Goal: Task Accomplishment & Management: Use online tool/utility

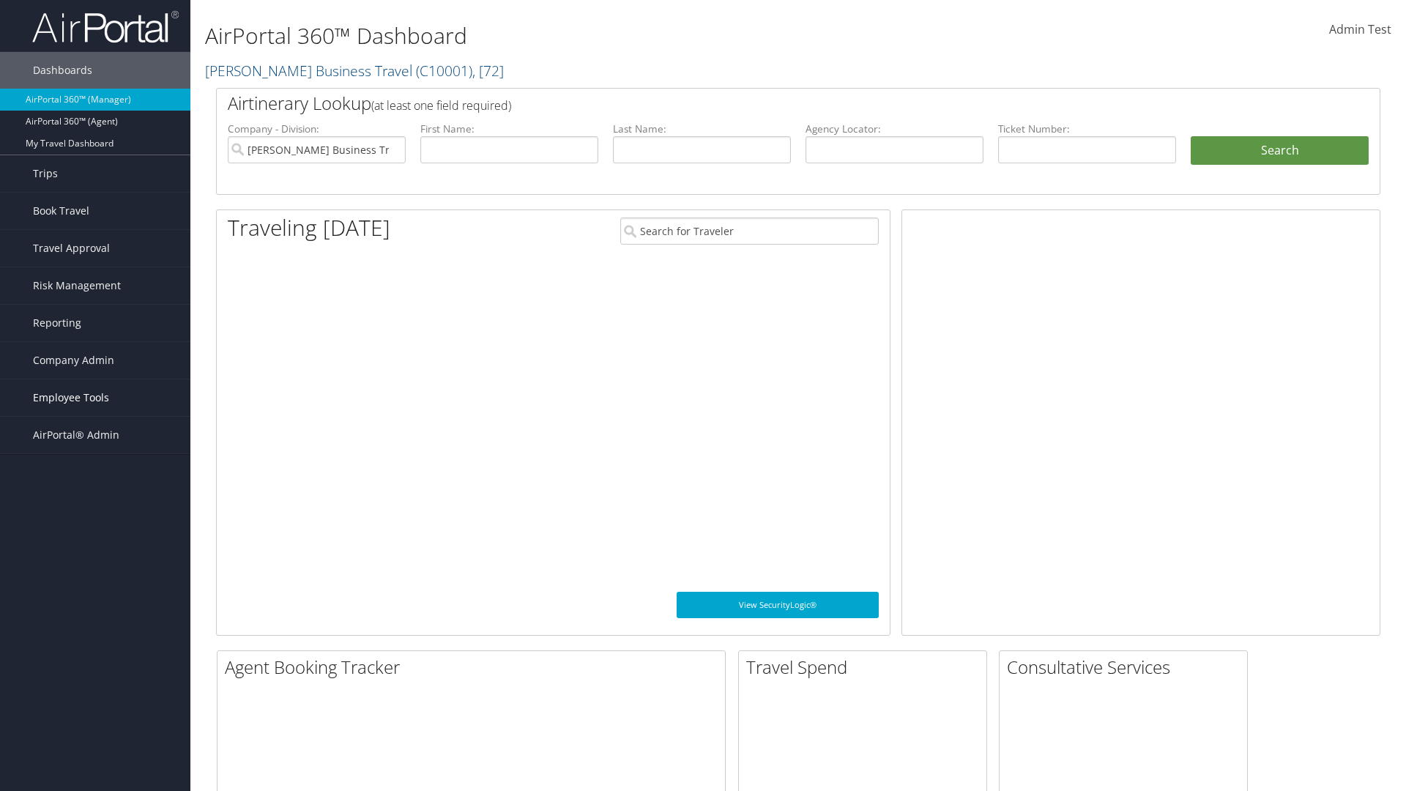
click at [95, 398] on span "Employee Tools" at bounding box center [71, 397] width 76 height 37
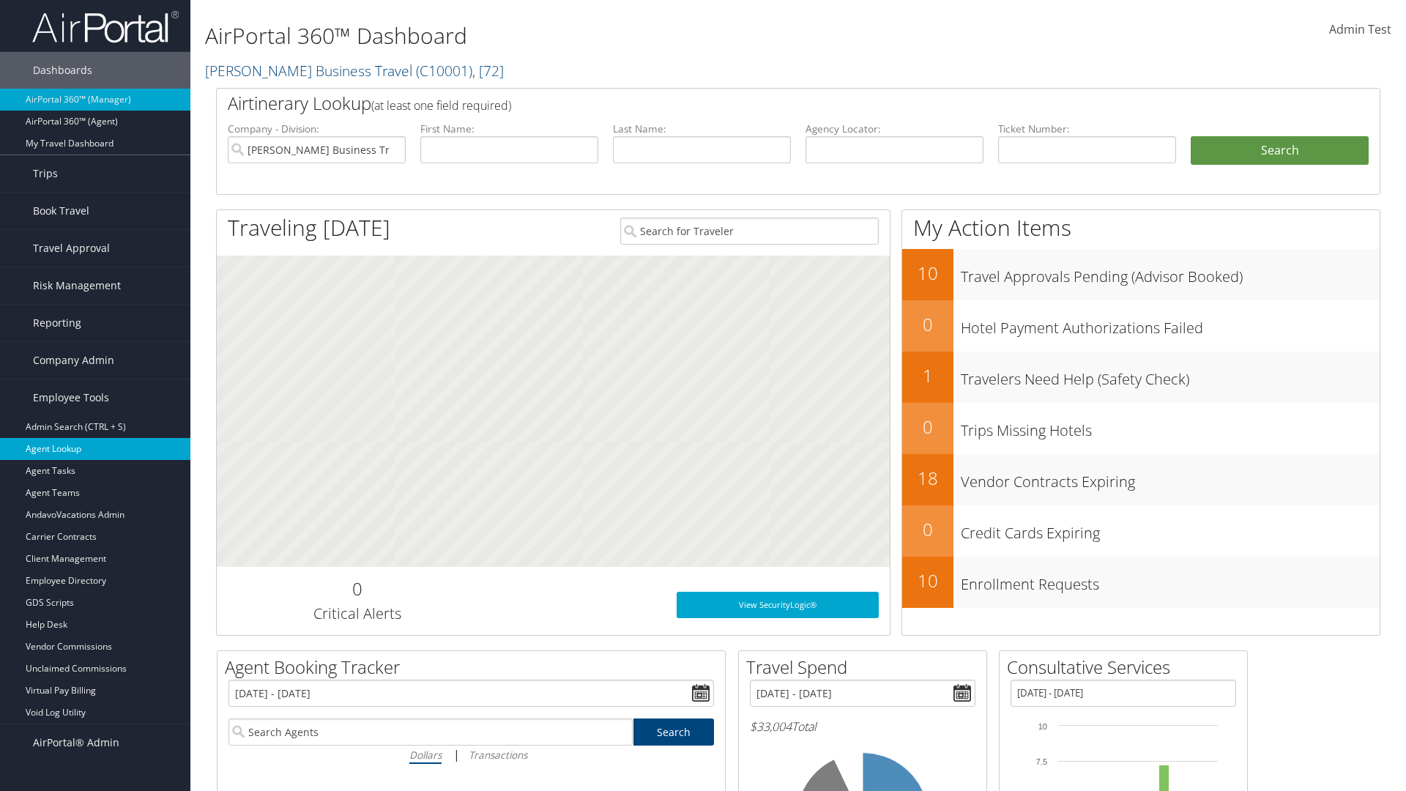
click at [95, 449] on link "Agent Lookup" at bounding box center [95, 449] width 190 height 22
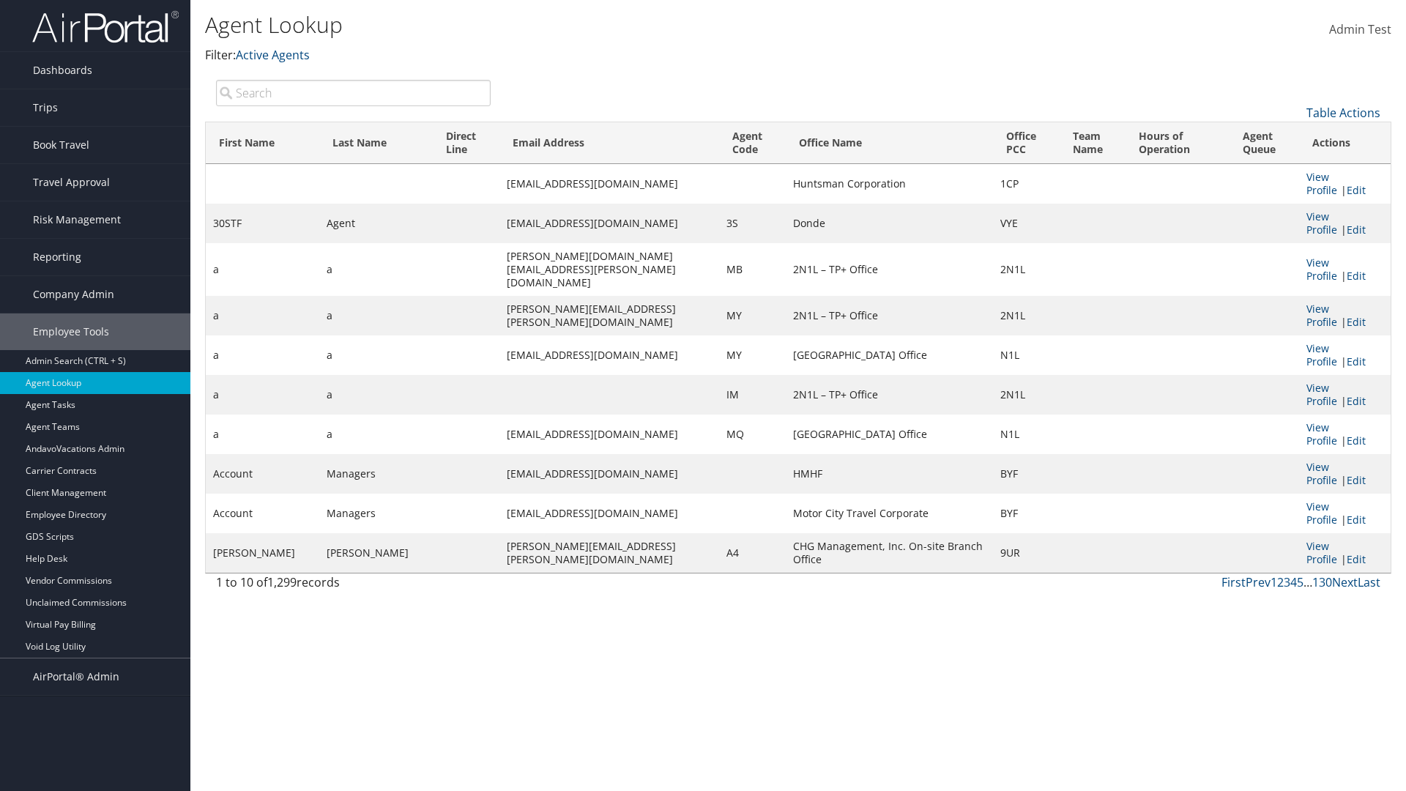
click at [353, 92] on input "search" at bounding box center [353, 93] width 275 height 26
type input "30STF"
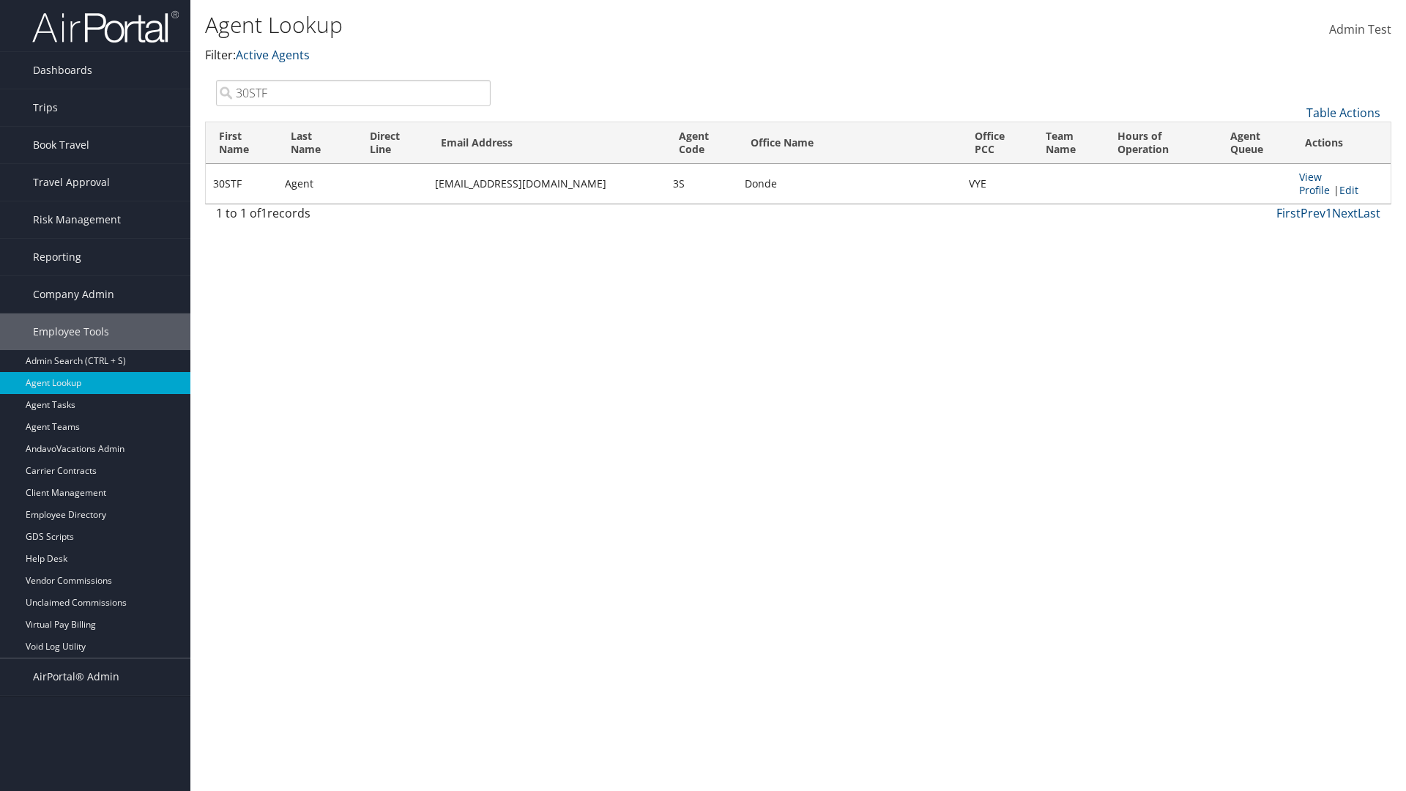
click at [353, 92] on input "30STF" at bounding box center [353, 93] width 275 height 26
type input "Non-existing Name"
click at [353, 92] on input "Non-existing Name" at bounding box center [353, 93] width 275 height 26
type input "Agent"
